Goal: Find contact information: Find contact information

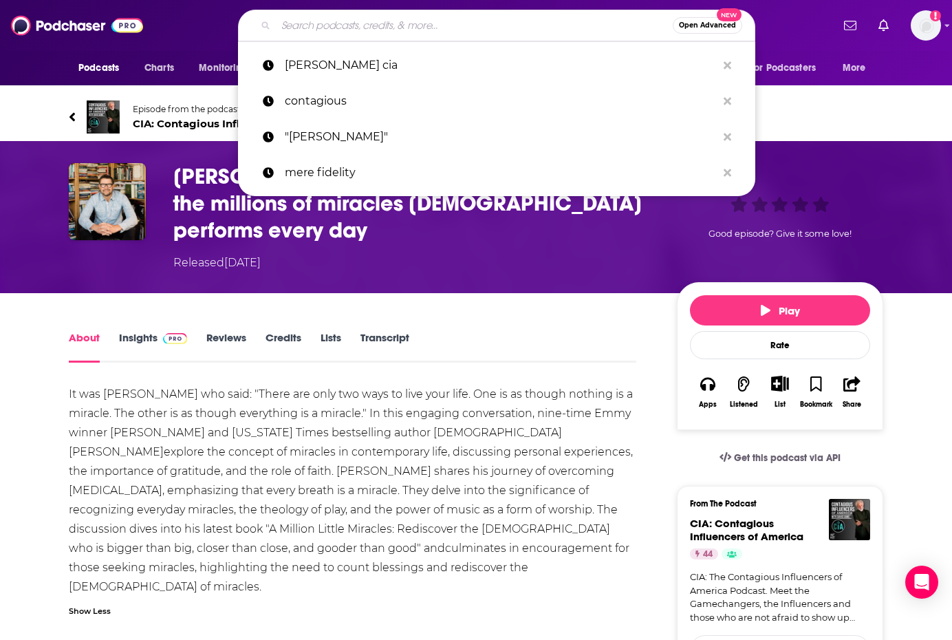
click at [336, 25] on input "Search podcasts, credits, & more..." at bounding box center [474, 25] width 397 height 22
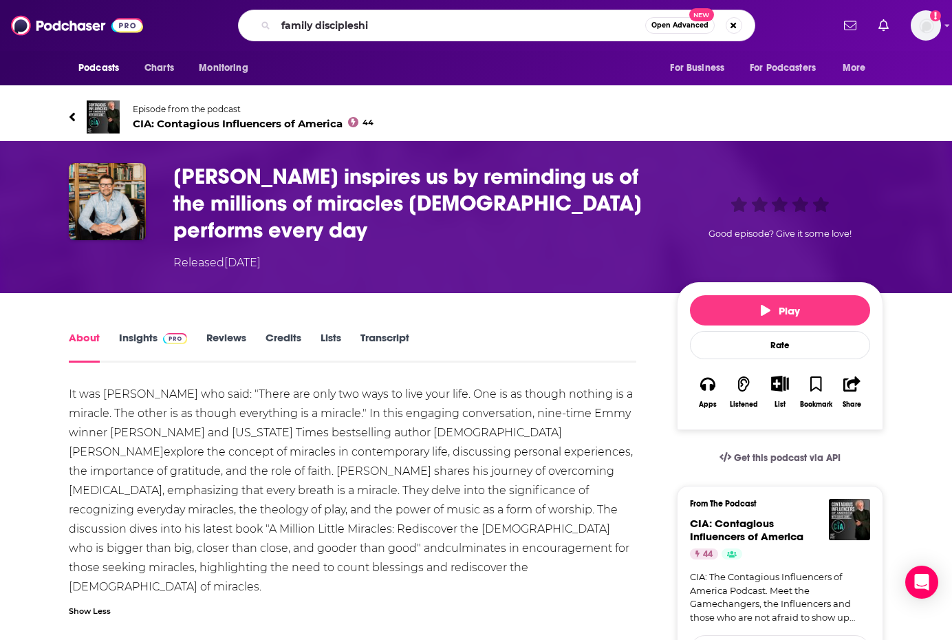
type input "family discipleship"
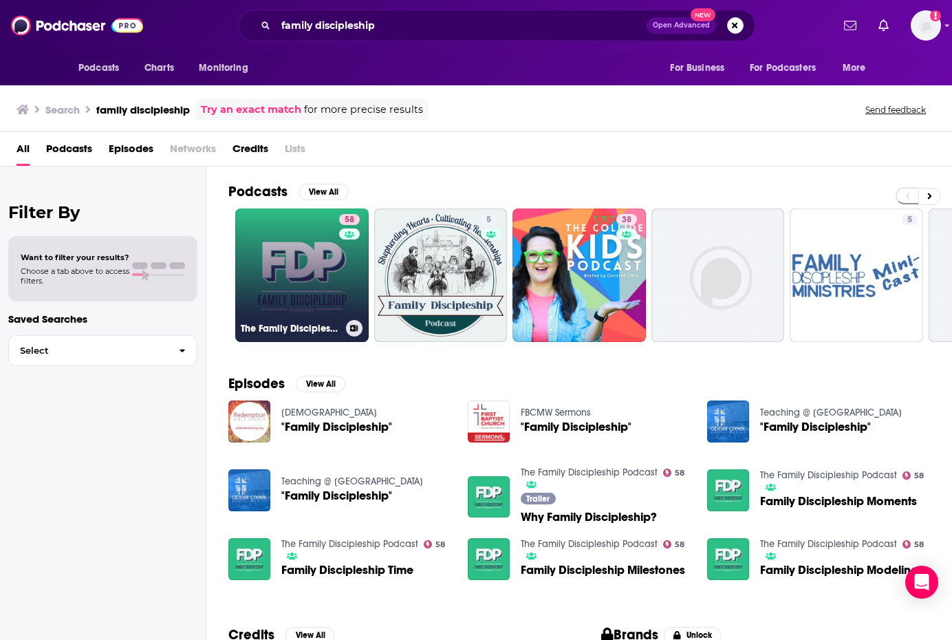
click at [325, 298] on link "58 The Family Discipleship Podcast" at bounding box center [301, 274] width 133 height 133
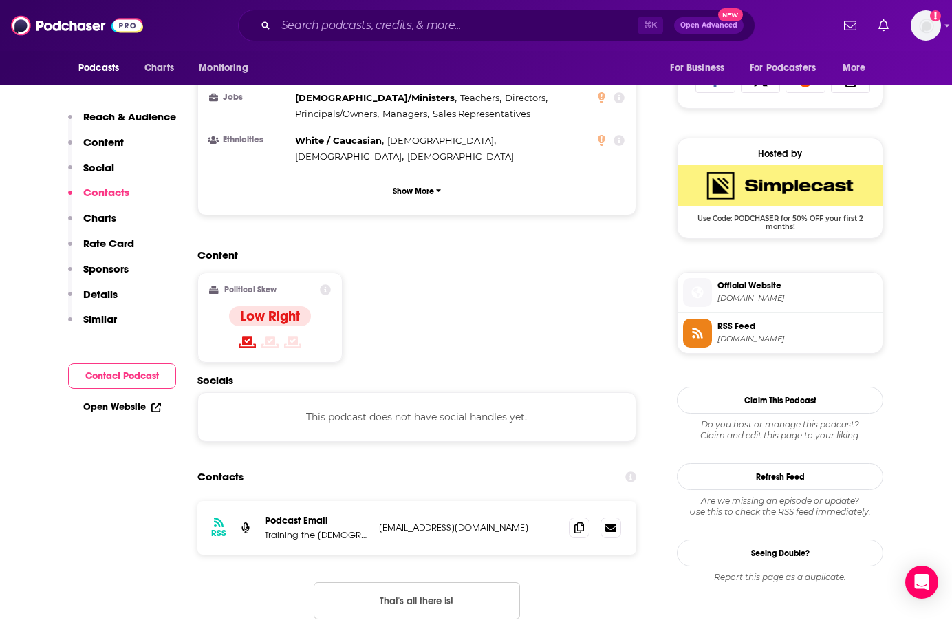
scroll to position [897, 0]
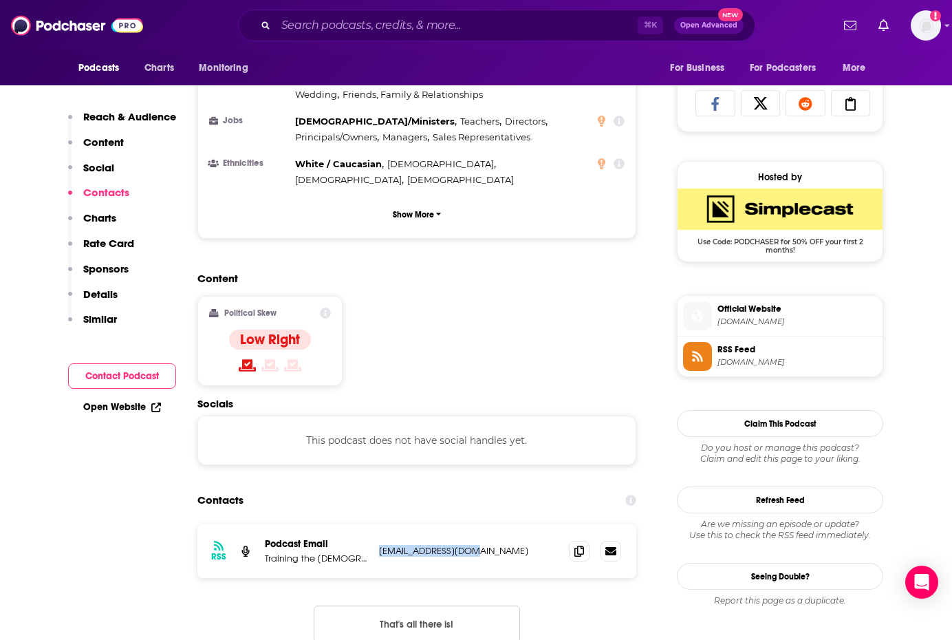
drag, startPoint x: 484, startPoint y: 447, endPoint x: 378, endPoint y: 456, distance: 105.7
click at [378, 524] on div "RSS Podcast Email Training the [DEMOGRAPHIC_DATA] [EMAIL_ADDRESS][DOMAIN_NAME] …" at bounding box center [416, 551] width 439 height 54
copy p "[EMAIL_ADDRESS][DOMAIN_NAME]"
